Goal: Book appointment/travel/reservation

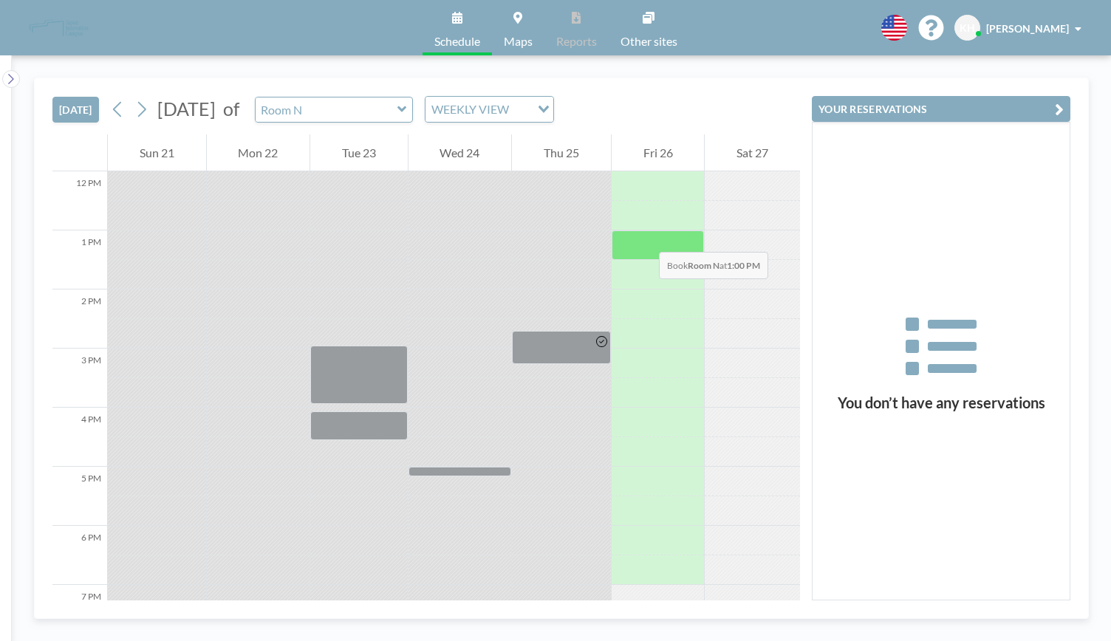
scroll to position [635, 0]
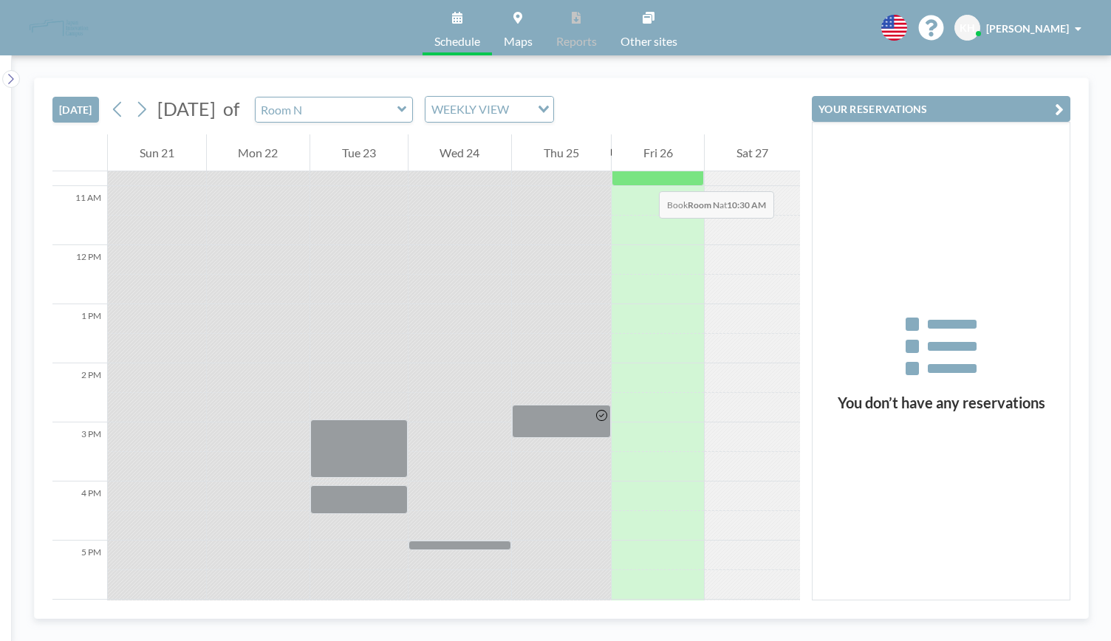
click at [644, 177] on div at bounding box center [658, 172] width 93 height 30
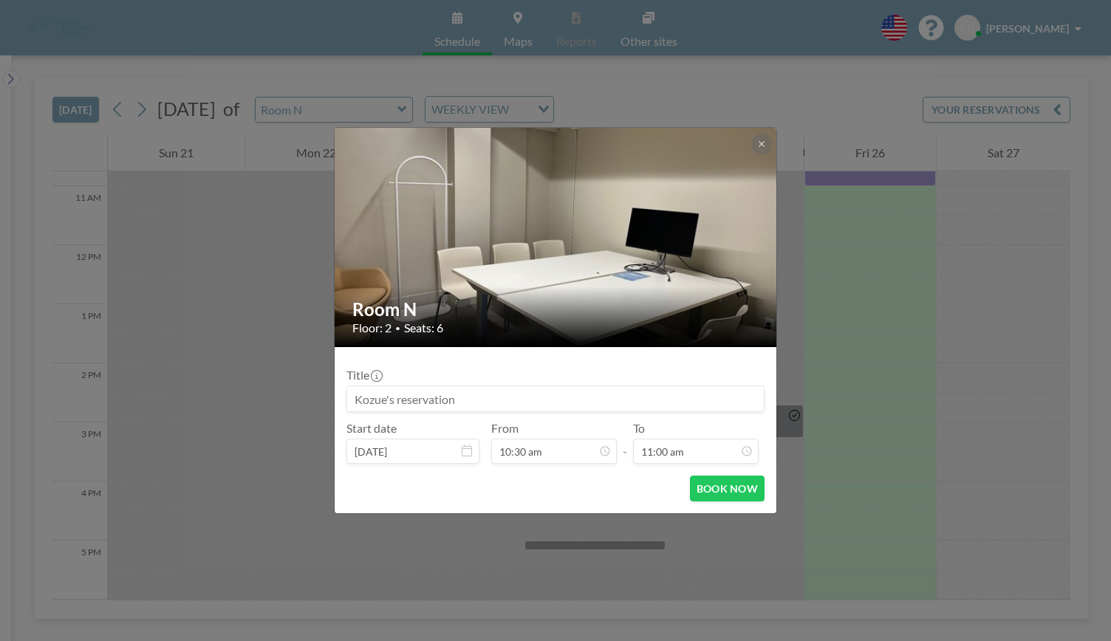
click at [473, 397] on input at bounding box center [555, 398] width 417 height 25
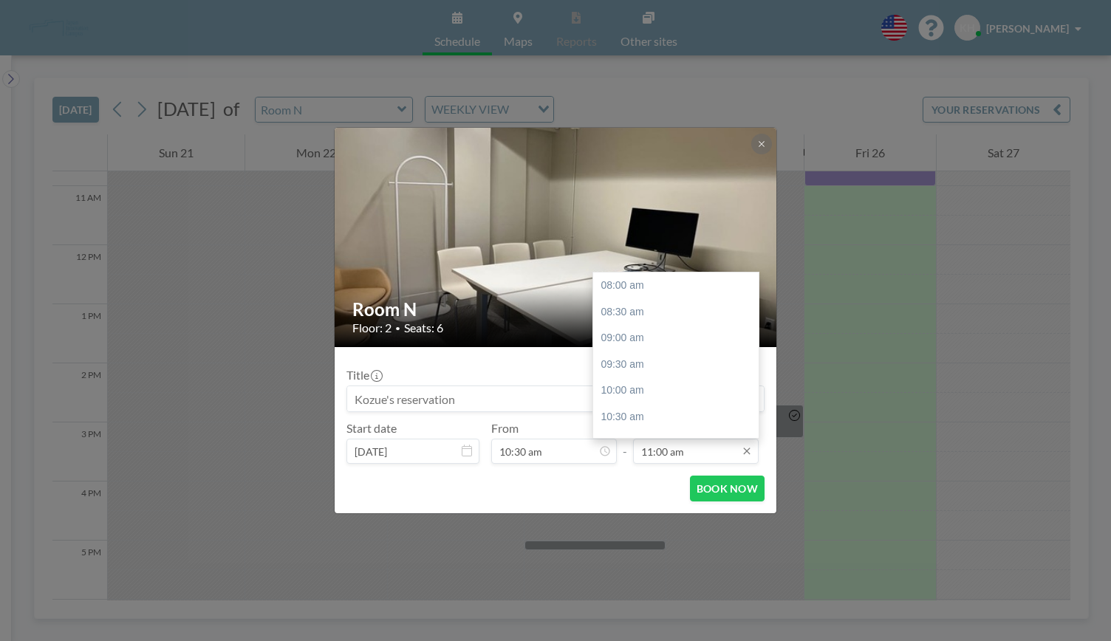
scroll to position [158, 0]
click at [699, 452] on input "11:00 am" at bounding box center [696, 451] width 126 height 25
click at [659, 318] on div "11:30 am" at bounding box center [679, 311] width 173 height 27
type input "11:30 am"
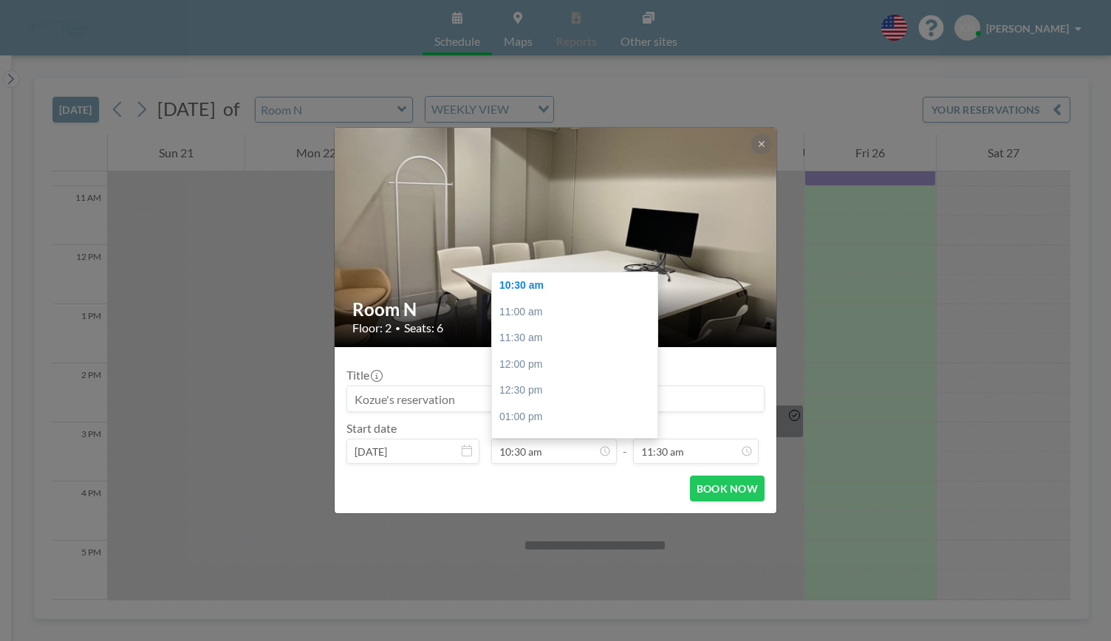
scroll to position [184, 0]
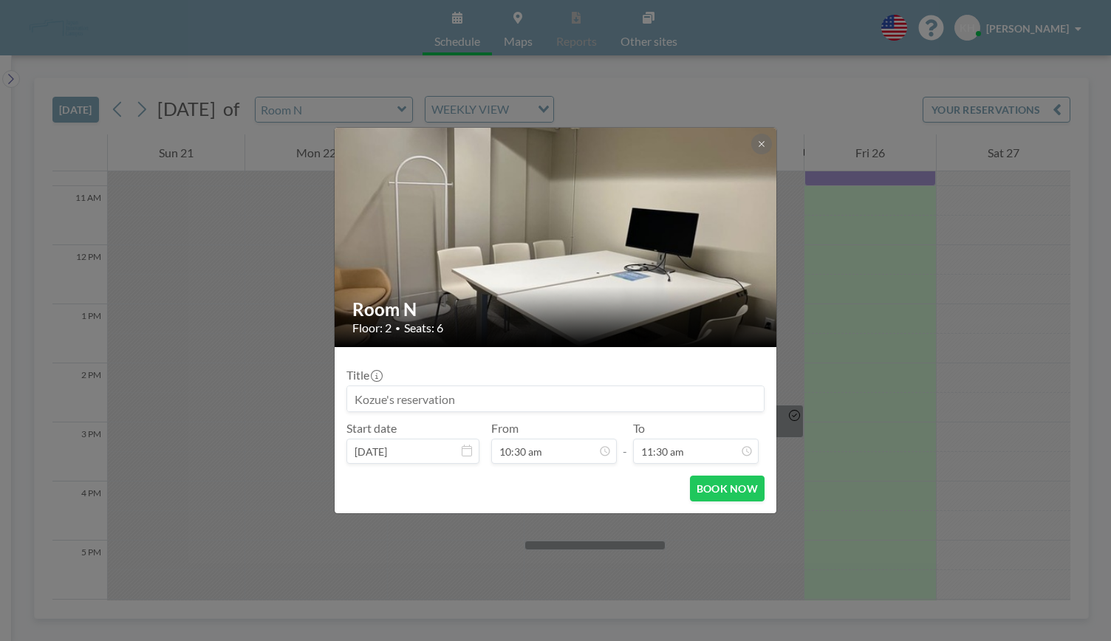
click at [466, 406] on input at bounding box center [555, 398] width 417 height 25
drag, startPoint x: 463, startPoint y: 398, endPoint x: 300, endPoint y: 383, distance: 164.0
click at [300, 383] on div "Room N Floor: 2 • Seats: 6 Title Start date [DATE] From 10:30 am - To 11:30 am …" at bounding box center [555, 320] width 1111 height 641
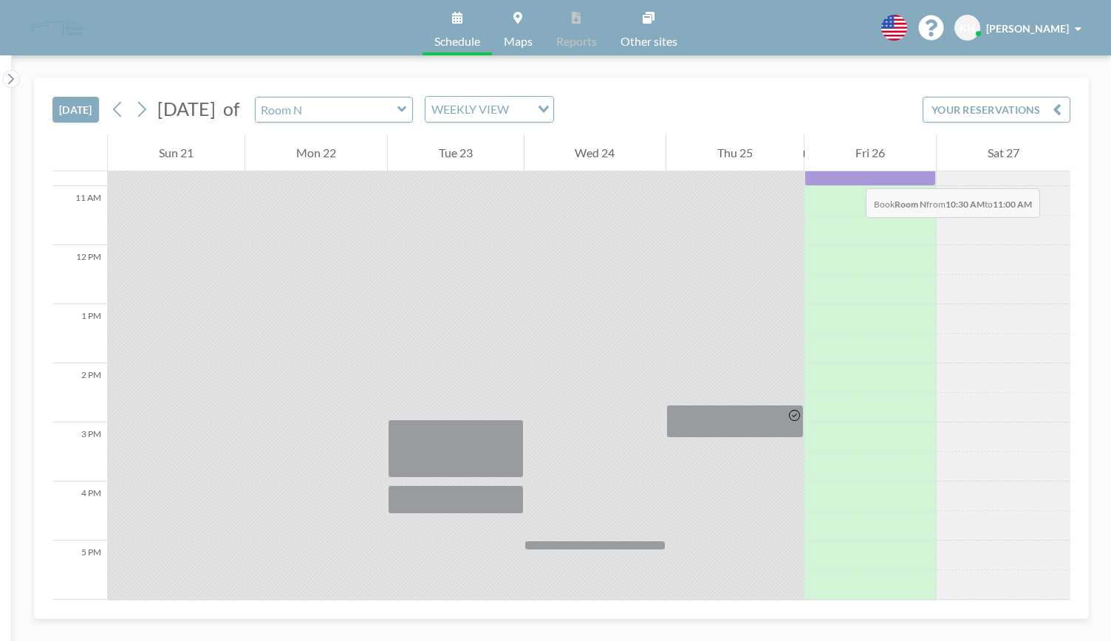
click at [851, 174] on div at bounding box center [869, 172] width 131 height 30
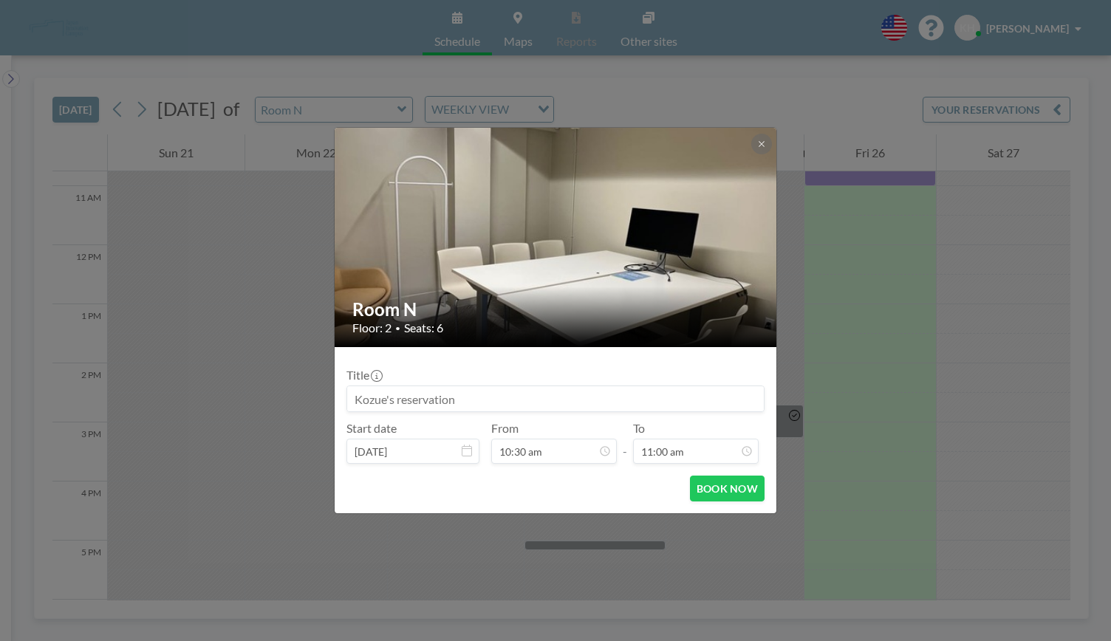
click at [442, 395] on input at bounding box center [555, 398] width 417 height 25
drag, startPoint x: 468, startPoint y: 398, endPoint x: 372, endPoint y: 391, distance: 97.0
click at [372, 391] on input at bounding box center [555, 398] width 417 height 25
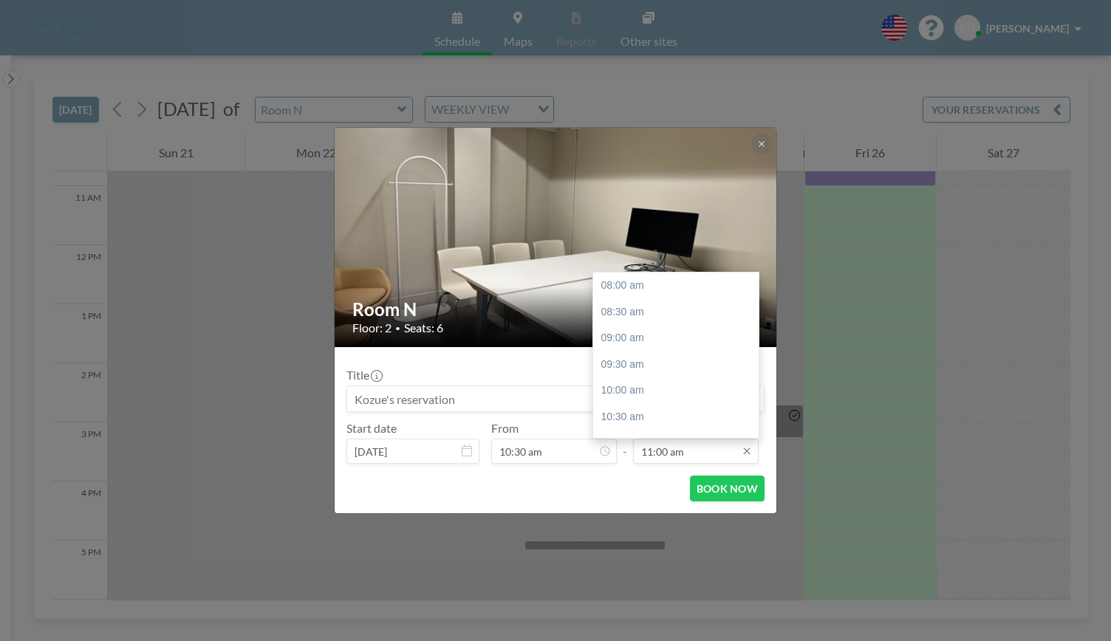
click at [671, 447] on input "11:00 am" at bounding box center [696, 451] width 126 height 25
click at [646, 305] on div "11:30 am" at bounding box center [679, 311] width 173 height 27
type input "11:30 am"
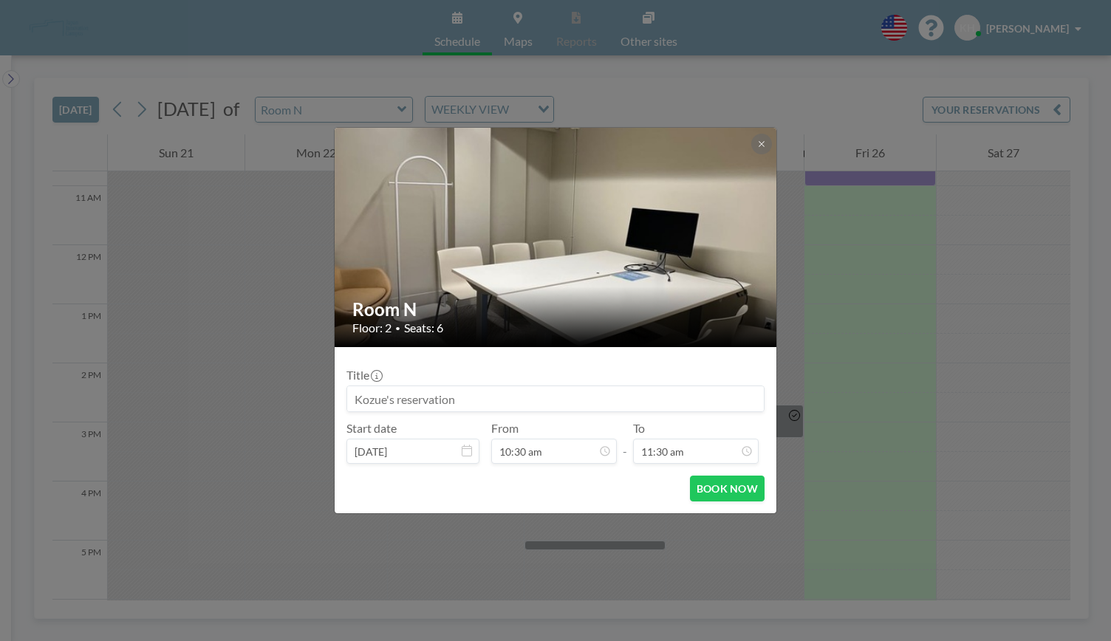
click at [470, 394] on input at bounding box center [555, 398] width 417 height 25
click at [403, 400] on input "[PERSON_NAME]" at bounding box center [555, 398] width 417 height 25
type input "NEDO　[PERSON_NAME]"
click at [750, 487] on button "BOOK NOW" at bounding box center [727, 489] width 75 height 26
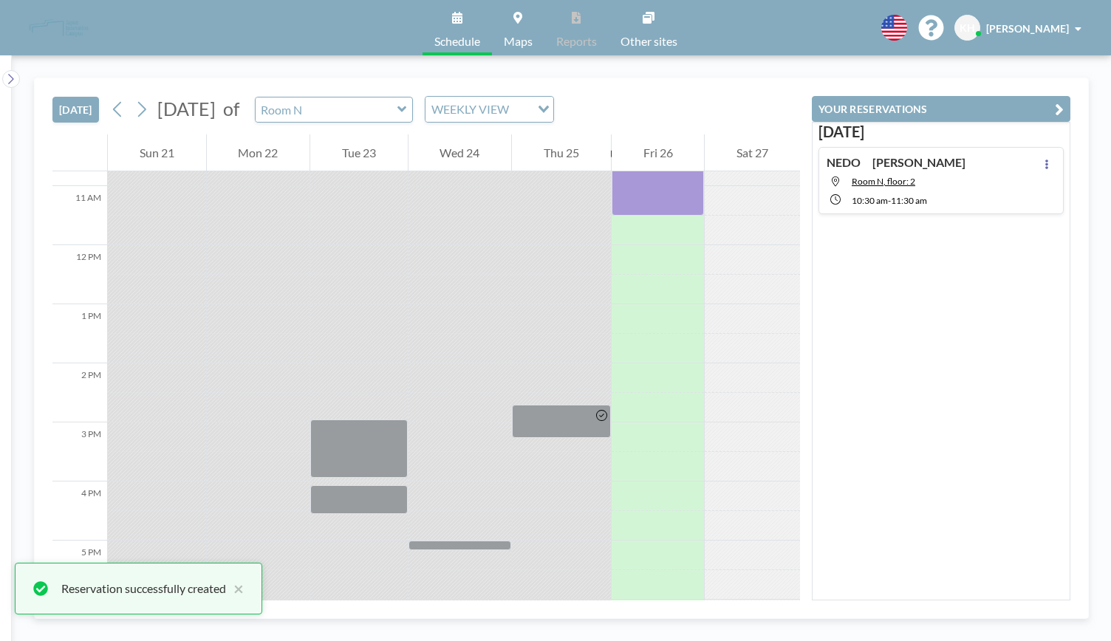
click at [1087, 440] on div "[DATE] [DATE] of Room N WEEKLY VIEW Loading... 12 AM 1 AM 2 AM 3 AM 4 AM 5 AM 6…" at bounding box center [561, 348] width 1055 height 541
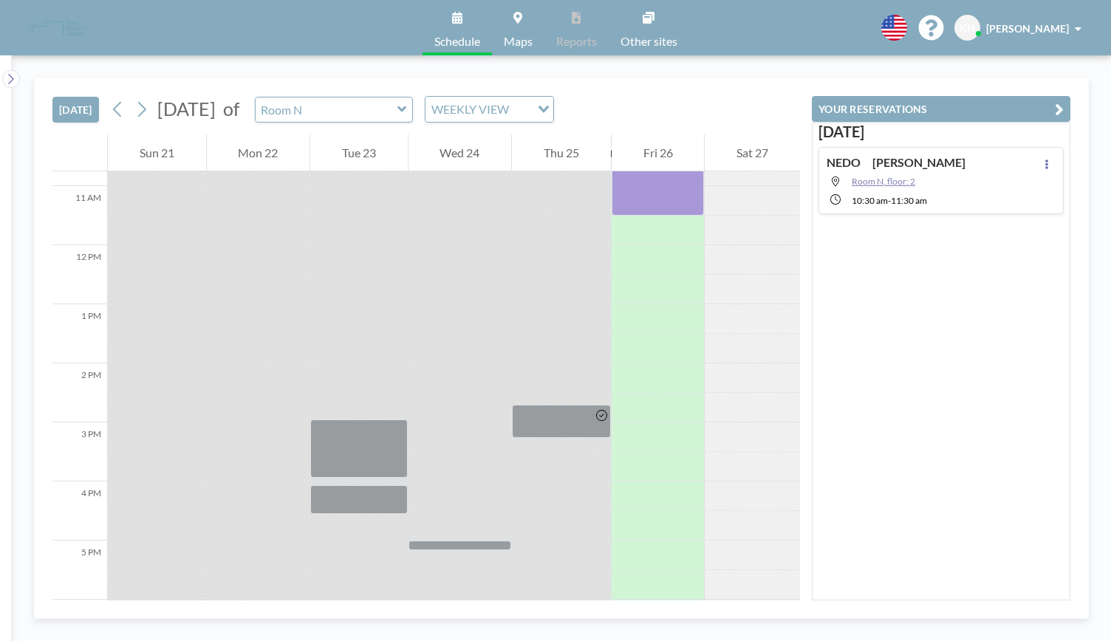
click at [882, 177] on span "Room N, floor: 2" at bounding box center [884, 181] width 64 height 11
